Goal: Task Accomplishment & Management: Manage account settings

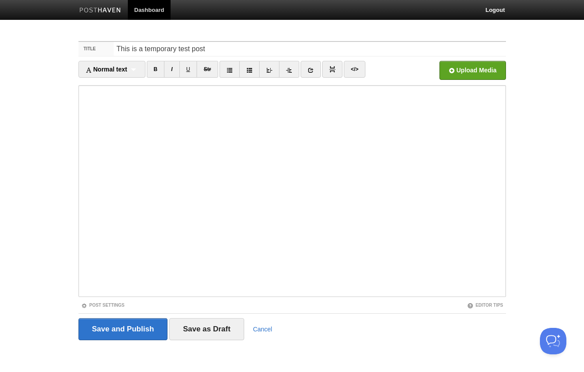
type input "This is a temporary test post"
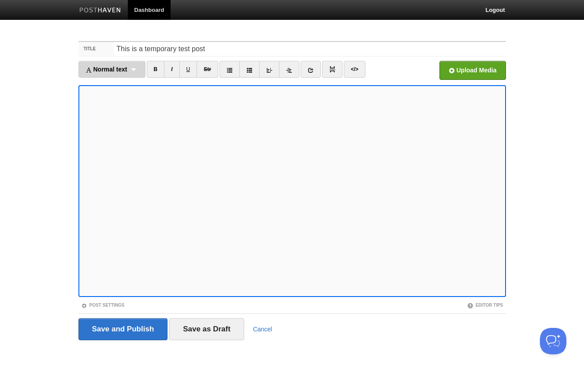
click at [116, 70] on span "Normal text" at bounding box center [107, 69] width 42 height 7
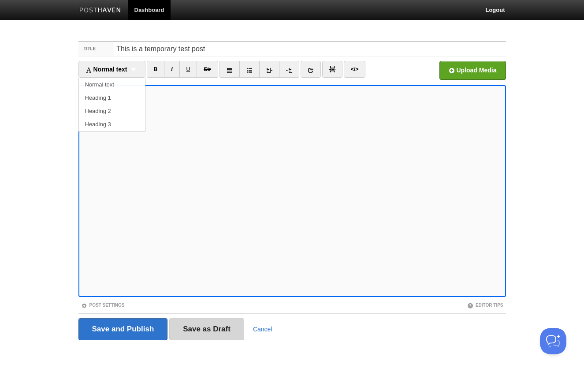
click at [188, 336] on input "Save as Draft" at bounding box center [206, 329] width 75 height 22
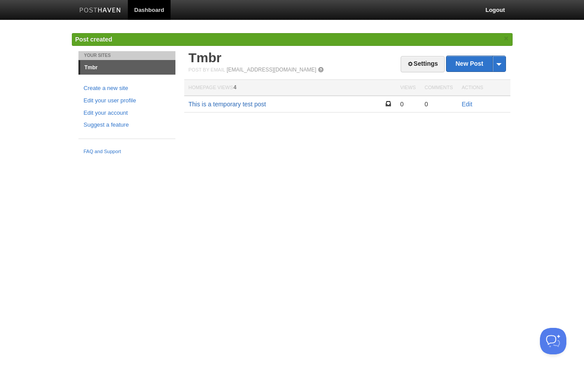
click at [239, 105] on link "This is a temporary test post" at bounding box center [228, 104] width 78 height 7
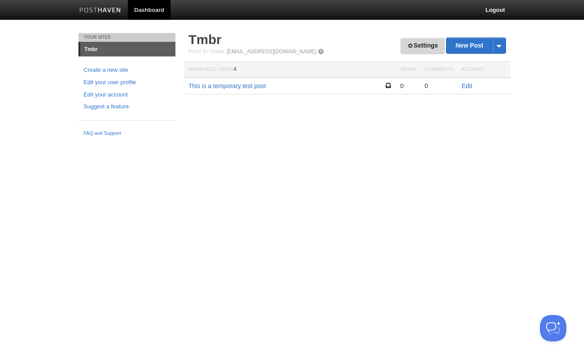
click at [417, 47] on link "Settings" at bounding box center [423, 46] width 44 height 16
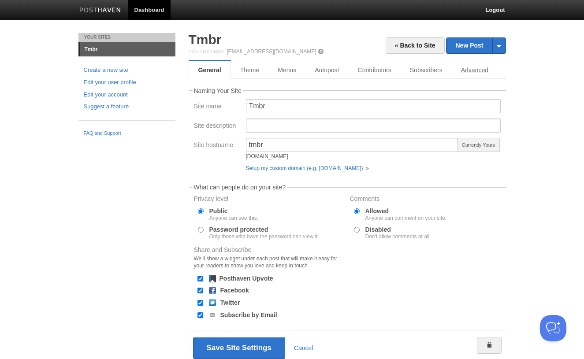
click at [463, 71] on link "Advanced" at bounding box center [475, 70] width 46 height 18
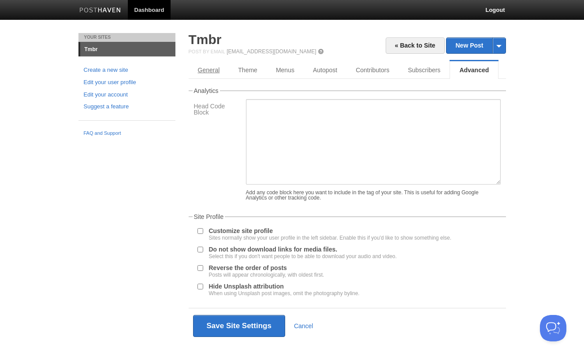
click at [205, 68] on link "General" at bounding box center [209, 70] width 41 height 18
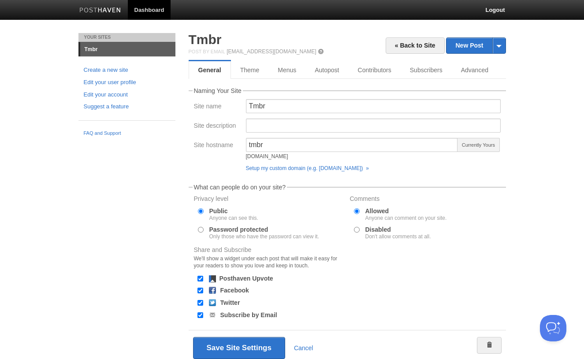
click at [198, 315] on input "Subscribe by Email" at bounding box center [201, 316] width 6 height 6
checkbox input "true"
click at [198, 301] on input "Twitter" at bounding box center [201, 303] width 6 height 6
checkbox input "false"
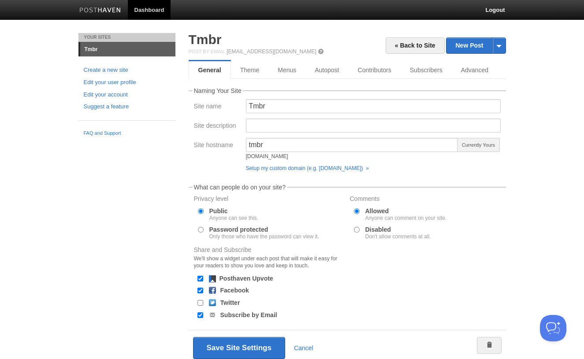
click at [200, 290] on input "Facebook" at bounding box center [201, 291] width 6 height 6
checkbox input "false"
click at [198, 277] on input "Posthaven Upvote" at bounding box center [201, 279] width 6 height 6
checkbox input "false"
click at [356, 230] on input "Disabled Don't allow comments at all." at bounding box center [357, 230] width 6 height 6
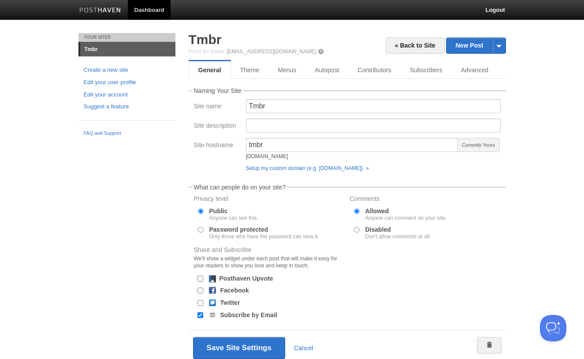
radio input "true"
click at [237, 345] on button "Save Site Settings" at bounding box center [239, 348] width 92 height 22
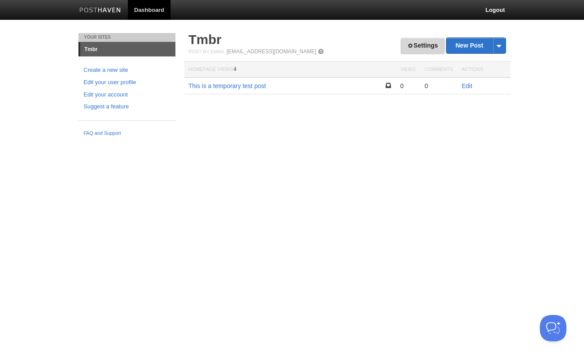
click at [406, 50] on link "Settings" at bounding box center [423, 46] width 44 height 16
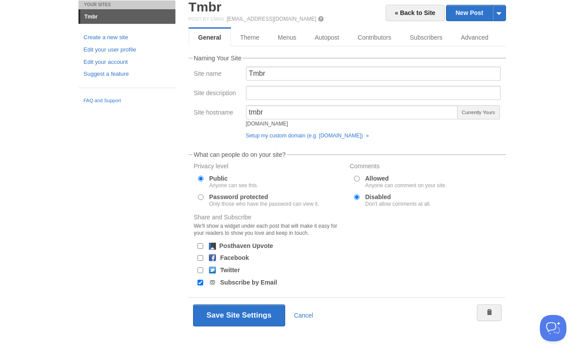
scroll to position [33, 0]
click at [476, 37] on link "Advanced" at bounding box center [475, 38] width 46 height 18
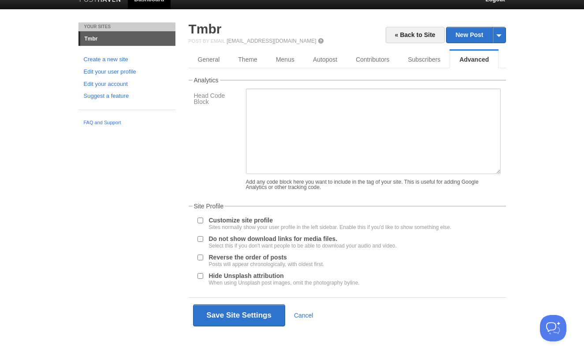
click at [243, 221] on label "Customize site profile Sites normally show your user profile in the left sideba…" at bounding box center [330, 223] width 243 height 13
click at [203, 221] on input "Customize site profile Sites normally show your user profile in the left sideba…" at bounding box center [201, 221] width 6 height 6
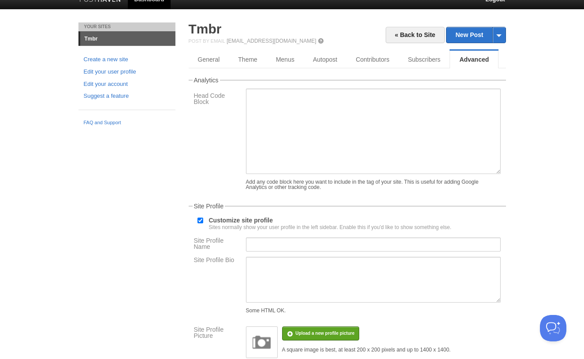
click at [243, 221] on label "Customize site profile Sites normally show your user profile in the left sideba…" at bounding box center [330, 223] width 243 height 13
click at [203, 221] on input "Customize site profile Sites normally show your user profile in the left sideba…" at bounding box center [201, 221] width 6 height 6
checkbox input "false"
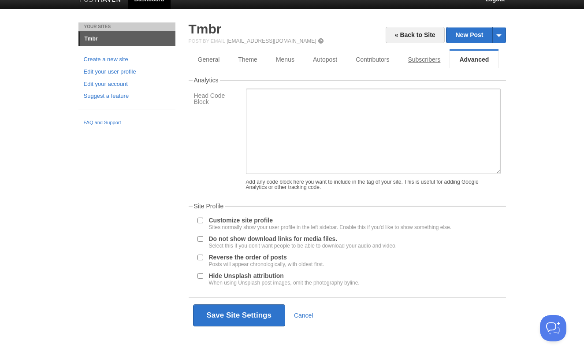
click at [424, 61] on link "Subscribers" at bounding box center [424, 60] width 51 height 18
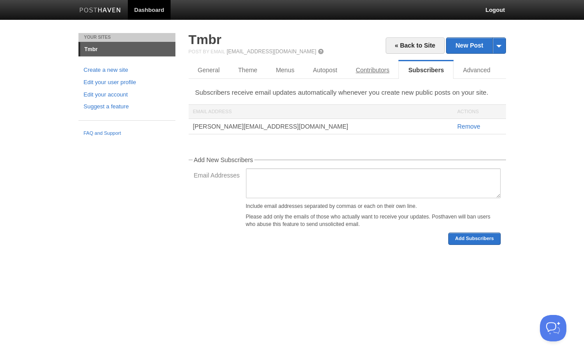
click at [363, 70] on link "Contributors" at bounding box center [373, 70] width 52 height 18
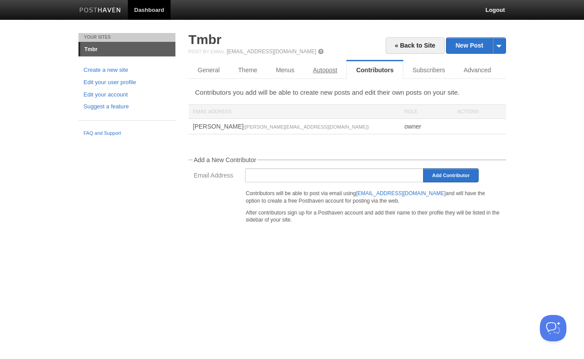
click at [329, 70] on link "Autopost" at bounding box center [325, 70] width 43 height 18
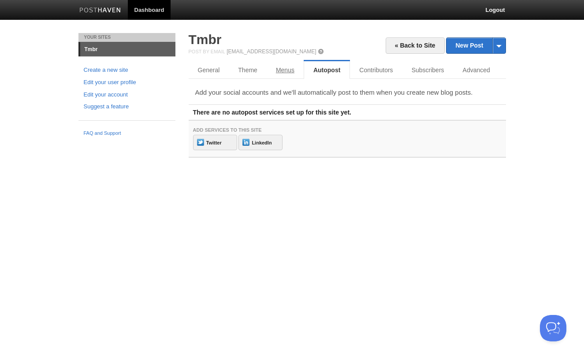
click at [281, 71] on link "Menus" at bounding box center [285, 70] width 37 height 18
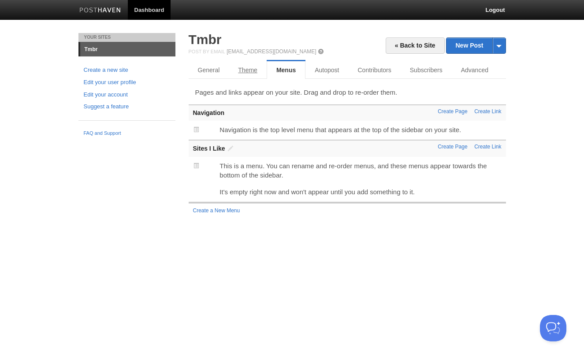
click at [254, 71] on link "Theme" at bounding box center [248, 70] width 38 height 18
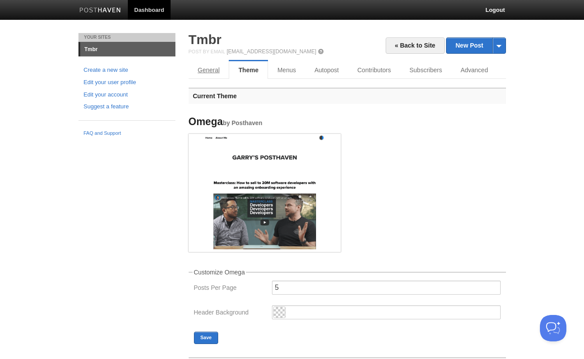
click at [214, 72] on link "General" at bounding box center [209, 70] width 41 height 18
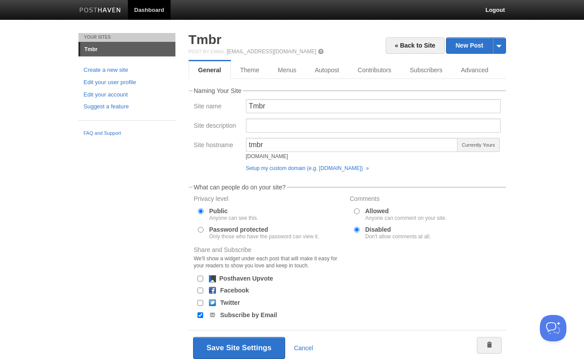
click at [106, 233] on div "Your Sites Tmbr Create a new site Edit your user profile Edit your account Sugg…" at bounding box center [292, 212] width 441 height 359
click at [198, 315] on input "Subscribe by Email" at bounding box center [201, 316] width 6 height 6
checkbox input "false"
click at [221, 347] on button "Save Site Settings" at bounding box center [239, 348] width 92 height 22
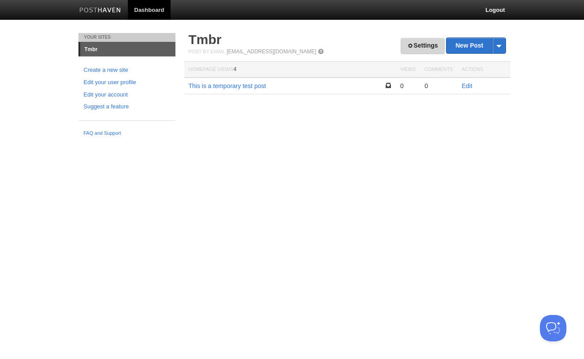
click at [412, 46] on link "Settings" at bounding box center [423, 46] width 44 height 16
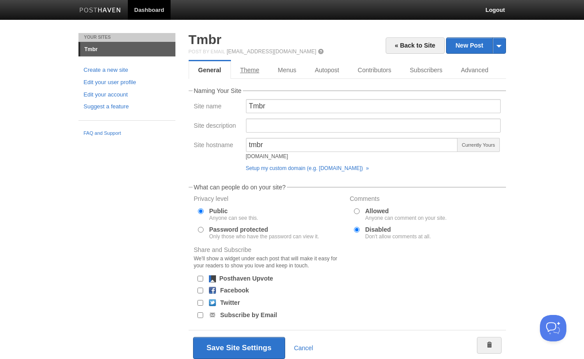
click at [246, 72] on link "Theme" at bounding box center [250, 70] width 38 height 18
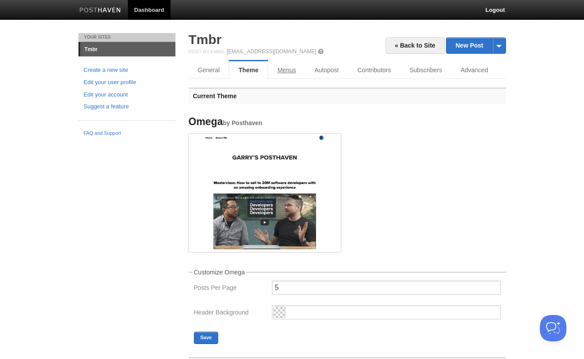
click at [292, 68] on link "Menus" at bounding box center [286, 70] width 37 height 18
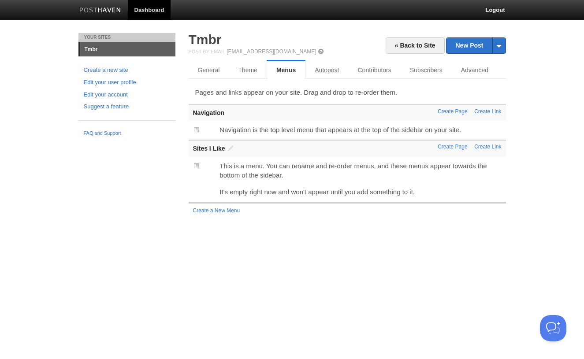
click at [330, 74] on link "Autopost" at bounding box center [327, 70] width 43 height 18
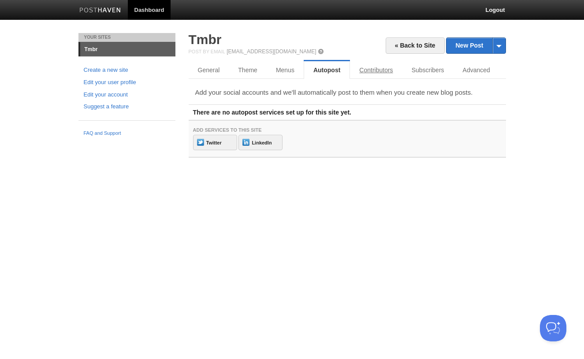
click at [370, 69] on link "Contributors" at bounding box center [376, 70] width 52 height 18
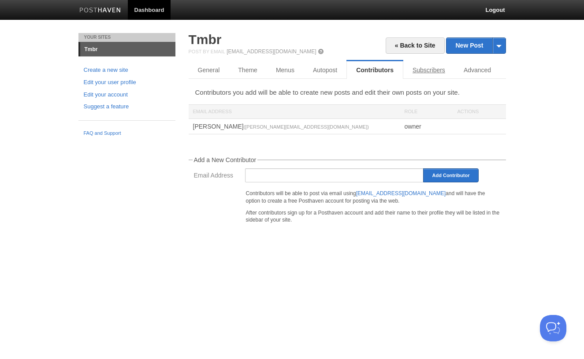
click at [413, 70] on link "Subscribers" at bounding box center [429, 70] width 51 height 18
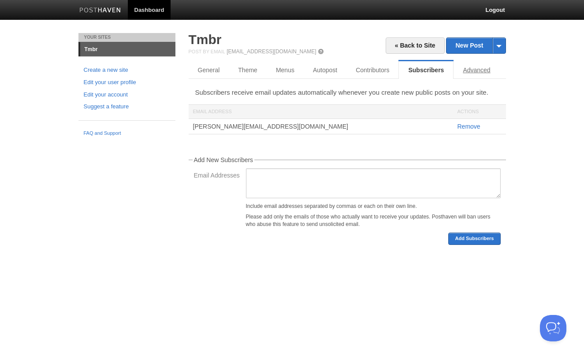
click at [479, 67] on link "Advanced" at bounding box center [477, 70] width 46 height 18
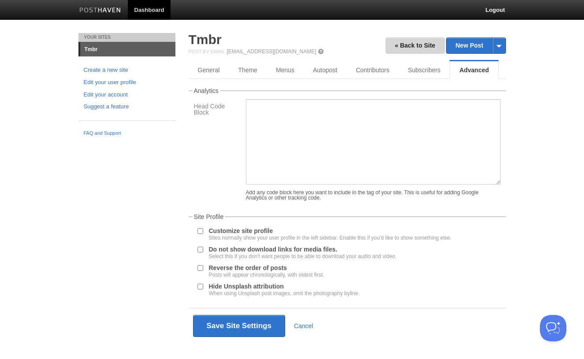
click at [418, 45] on link "« Back to Site" at bounding box center [415, 45] width 59 height 16
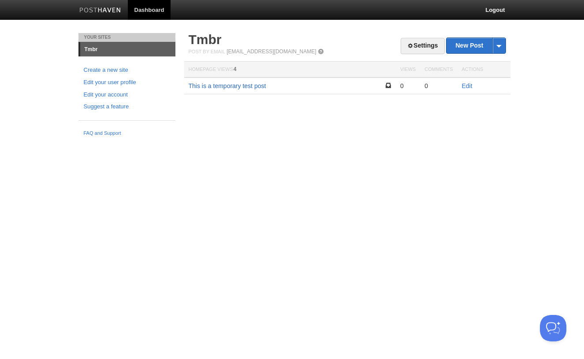
click at [231, 83] on link "This is a temporary test post" at bounding box center [228, 85] width 78 height 7
click at [470, 88] on link "Edit" at bounding box center [467, 85] width 11 height 7
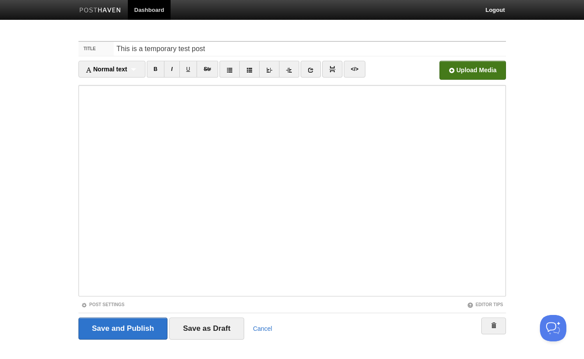
click at [453, 69] on input "file" at bounding box center [207, 72] width 668 height 45
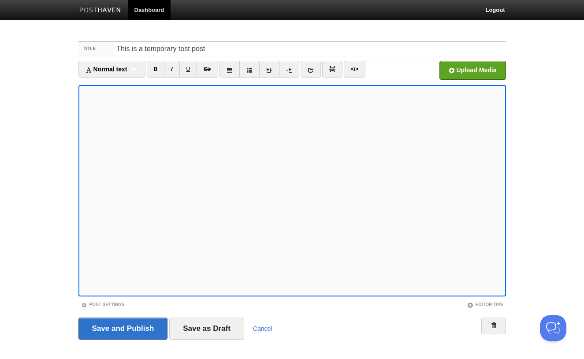
click at [148, 4] on link "Dashboard" at bounding box center [149, 10] width 43 height 20
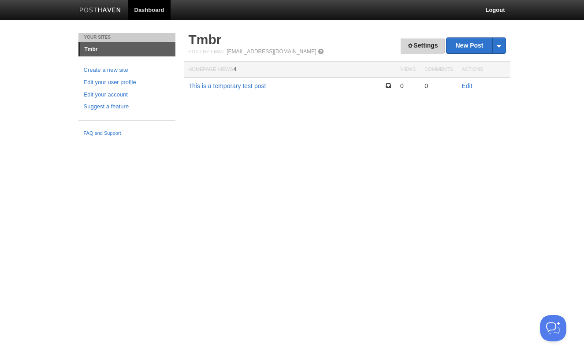
click at [420, 49] on link "Settings" at bounding box center [423, 46] width 44 height 16
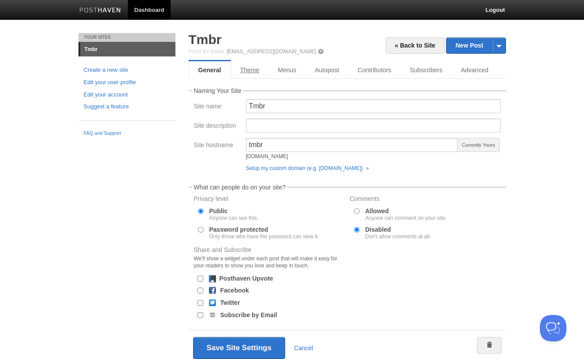
click at [255, 72] on link "Theme" at bounding box center [250, 70] width 38 height 18
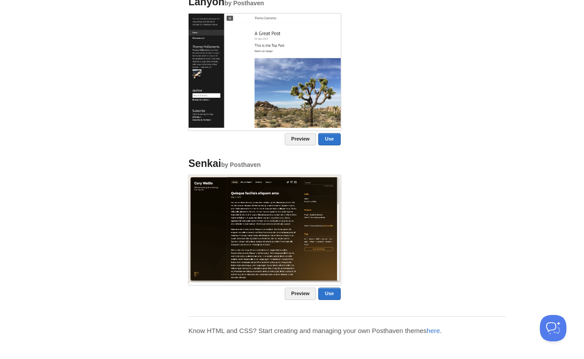
scroll to position [715, 0]
click at [438, 329] on link "here" at bounding box center [433, 331] width 13 height 7
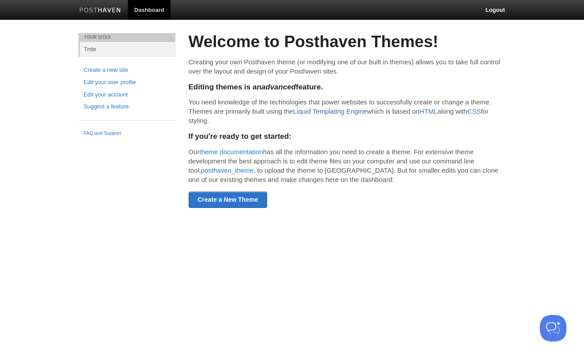
click at [334, 111] on link "Liquid Templating Engine" at bounding box center [330, 111] width 74 height 7
click at [201, 169] on link "posthaven_theme" at bounding box center [227, 170] width 52 height 7
click at [206, 195] on link "Create a New Theme" at bounding box center [228, 200] width 79 height 16
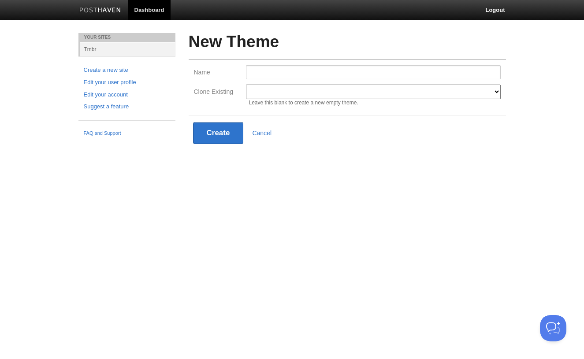
click at [91, 51] on link "Tmbr" at bounding box center [128, 49] width 96 height 15
click at [294, 94] on div "Clone Existing Modern Classic Ilun Omega Lanyon [PERSON_NAME] Senkai Lagier" at bounding box center [347, 92] width 312 height 15
select select "597"
click at [280, 72] on input "Name" at bounding box center [373, 72] width 255 height 14
type input "Tomega"
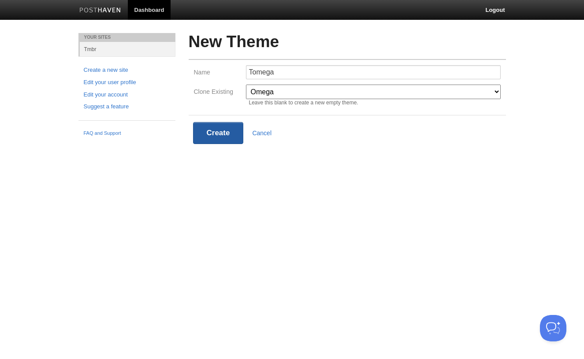
click at [219, 138] on button "Create" at bounding box center [218, 133] width 51 height 22
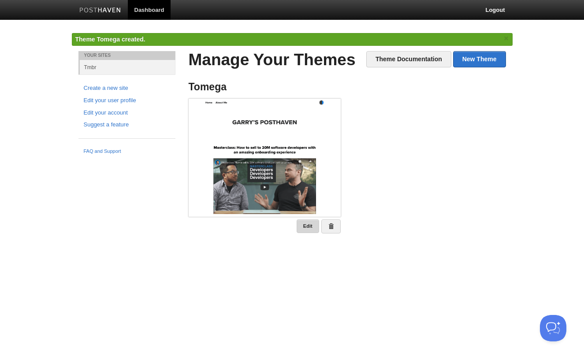
click at [304, 221] on link "Edit" at bounding box center [308, 227] width 22 height 14
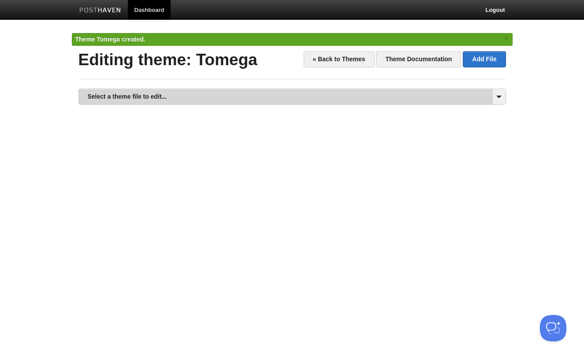
click at [177, 97] on link "Select a theme file to edit..." at bounding box center [292, 96] width 427 height 15
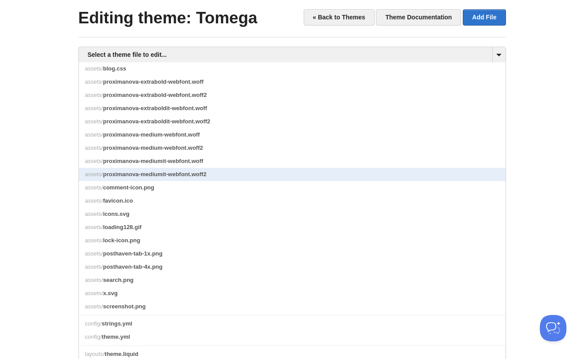
scroll to position [27, 0]
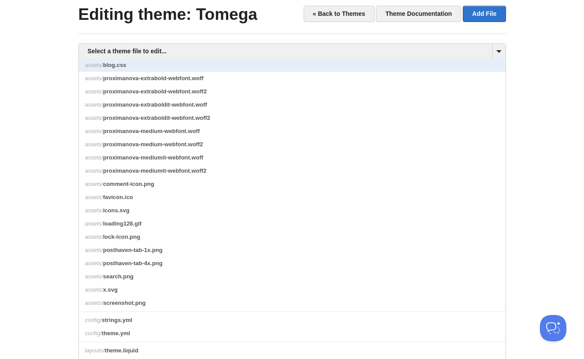
click at [162, 64] on link "assets/ blog.css" at bounding box center [292, 65] width 427 height 13
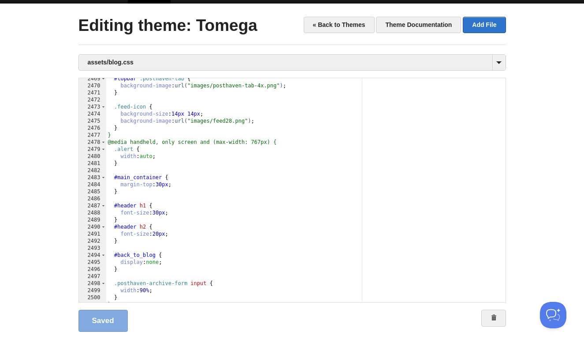
scroll to position [17549, 0]
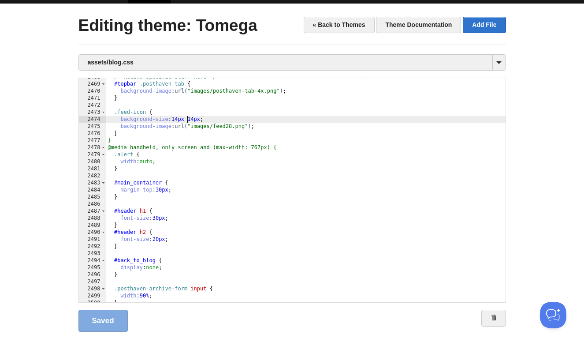
click at [188, 116] on div "/* Retina-specific stuff here */ #topbar .posthaven-tab { background-image : ur…" at bounding box center [306, 193] width 400 height 238
click at [227, 179] on div "/* Retina-specific stuff here */ #topbar .posthaven-tab { background-image : ur…" at bounding box center [306, 193] width 400 height 238
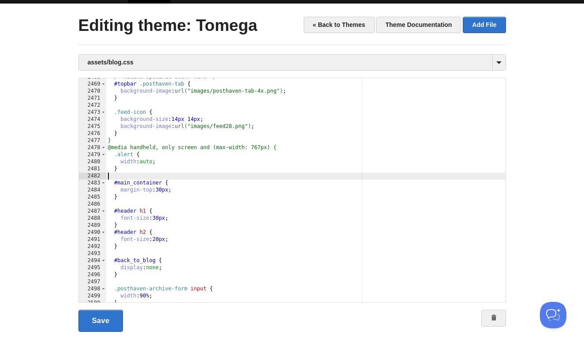
type textarea ""
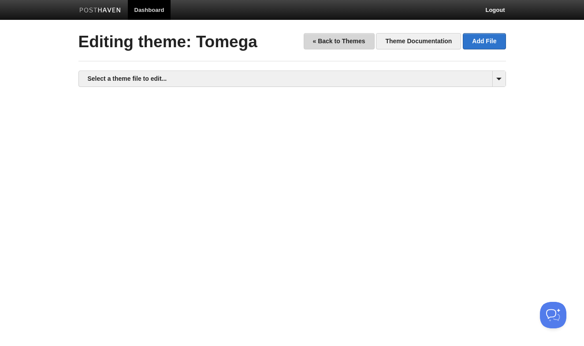
click at [331, 38] on link "« Back to Themes" at bounding box center [339, 41] width 71 height 16
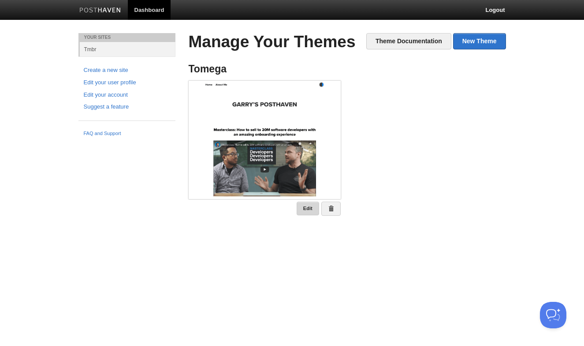
click at [307, 206] on link "Edit" at bounding box center [308, 209] width 22 height 14
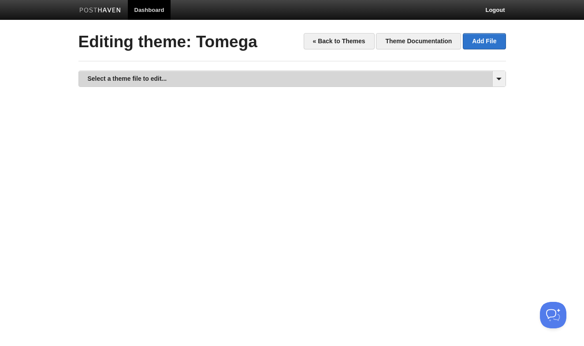
click at [169, 82] on link "Select a theme file to edit..." at bounding box center [292, 78] width 427 height 15
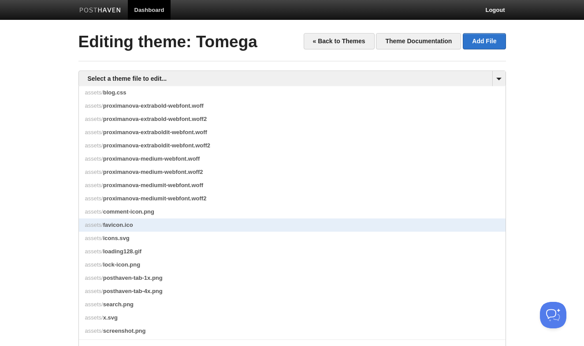
click at [150, 232] on link "assets/ favicon.ico" at bounding box center [292, 224] width 427 height 13
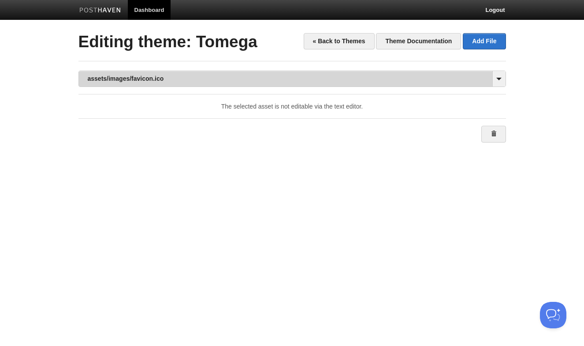
click at [166, 78] on link "assets/images/favicon.ico" at bounding box center [292, 78] width 427 height 15
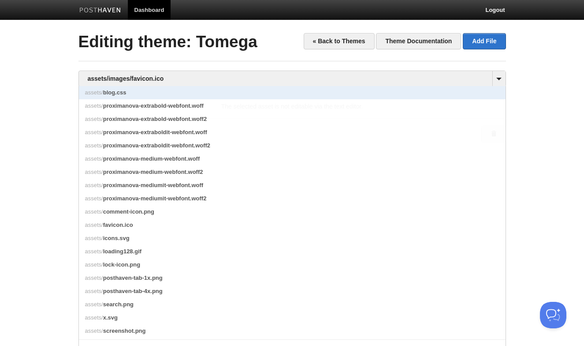
click at [166, 88] on link "assets/ blog.css" at bounding box center [292, 92] width 427 height 13
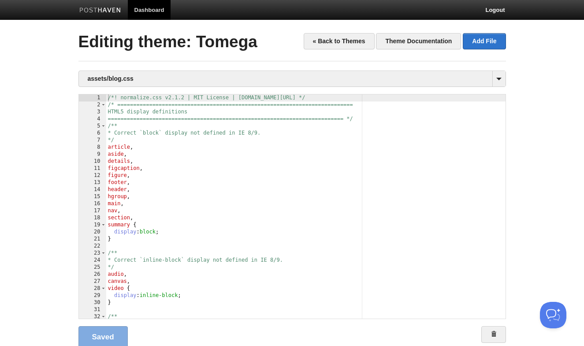
click at [161, 113] on div "/*! normalize.css v2.1.2 | MIT License | [DOMAIN_NAME][URL] */ /* =============…" at bounding box center [306, 213] width 400 height 238
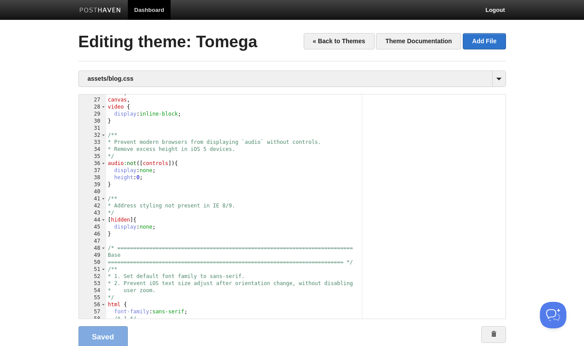
scroll to position [181, 0]
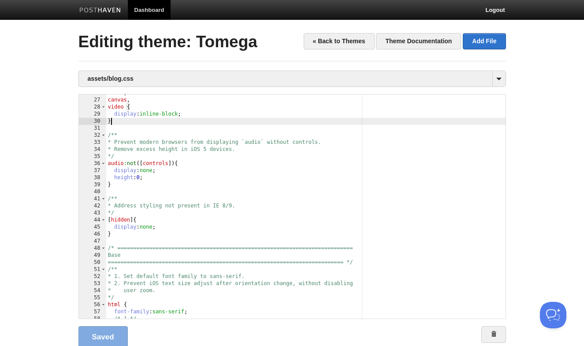
click at [161, 123] on div "audio , canvas , video { display : inline-block ; } /** * Prevent modern browse…" at bounding box center [306, 209] width 400 height 238
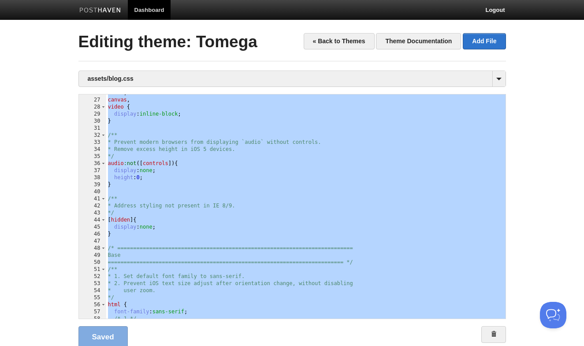
click at [165, 15] on link "Dashboard" at bounding box center [149, 10] width 43 height 20
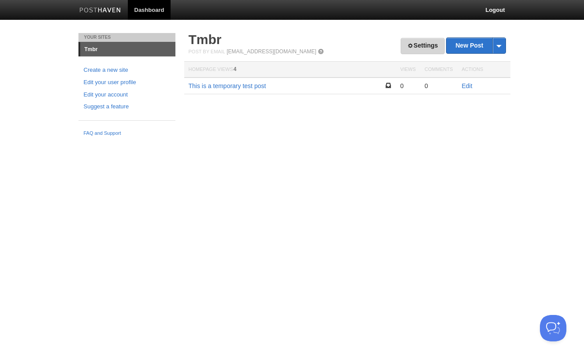
click at [413, 45] on link "Settings" at bounding box center [423, 46] width 44 height 16
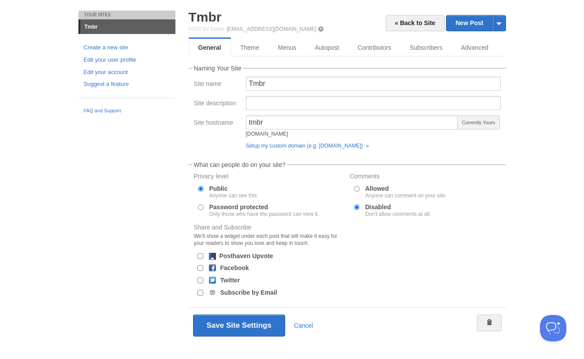
scroll to position [18, 0]
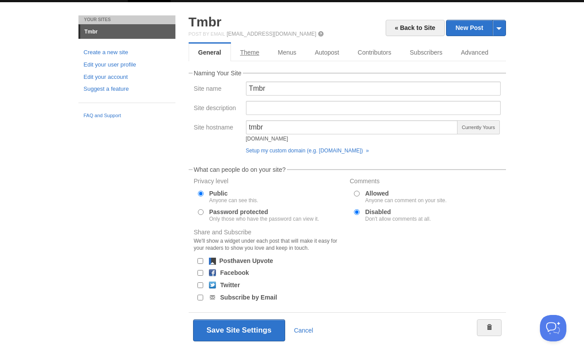
click at [251, 53] on link "Theme" at bounding box center [250, 53] width 38 height 18
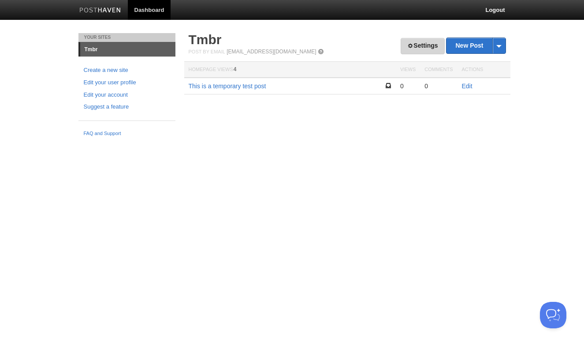
click at [418, 41] on link "Settings" at bounding box center [423, 46] width 44 height 16
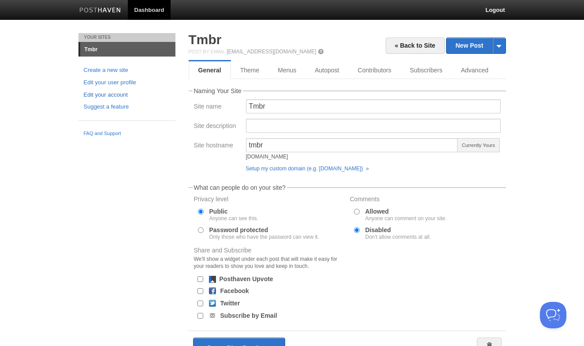
click at [120, 93] on link "Edit your account" at bounding box center [127, 94] width 86 height 9
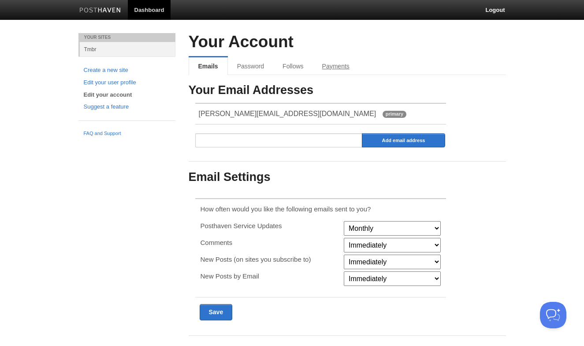
click at [333, 65] on link "Payments" at bounding box center [336, 66] width 46 height 18
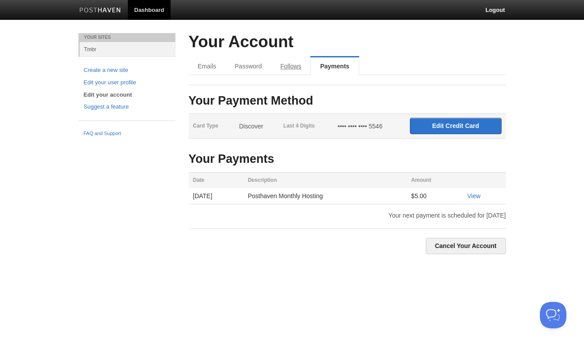
click at [287, 64] on link "Follows" at bounding box center [290, 66] width 39 height 18
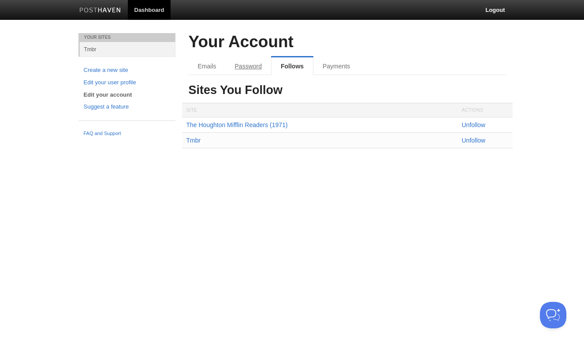
click at [249, 66] on link "Password" at bounding box center [248, 66] width 45 height 18
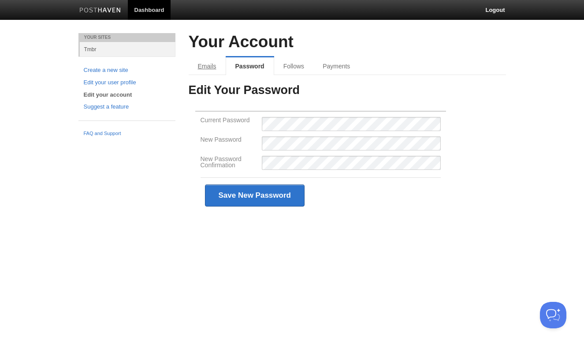
click at [203, 63] on link "Emails" at bounding box center [207, 66] width 37 height 18
